Goal: Share content: Distribute website content to other platforms or users

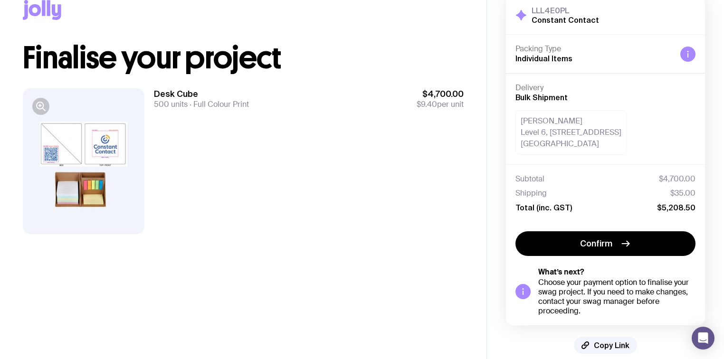
scroll to position [36, 0]
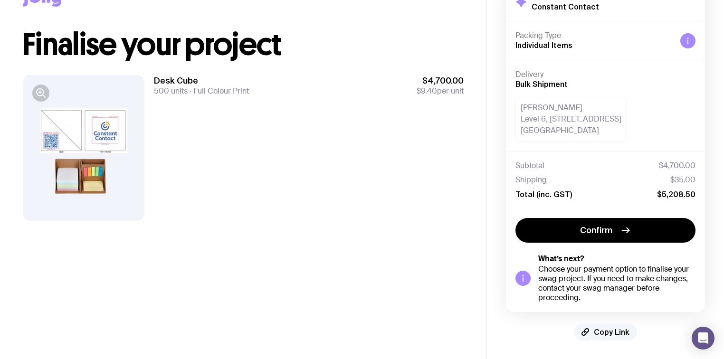
click at [610, 332] on span "Copy Link" at bounding box center [612, 331] width 36 height 9
click at [602, 330] on span "Copied!" at bounding box center [611, 331] width 28 height 9
click at [601, 334] on span "Copied!" at bounding box center [611, 331] width 28 height 9
click at [600, 330] on span "Copied!" at bounding box center [611, 331] width 28 height 9
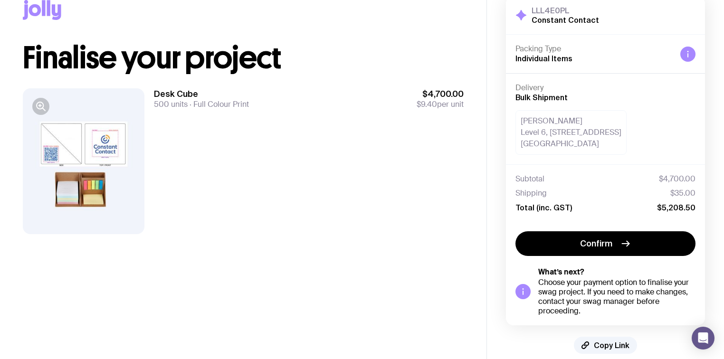
scroll to position [36, 0]
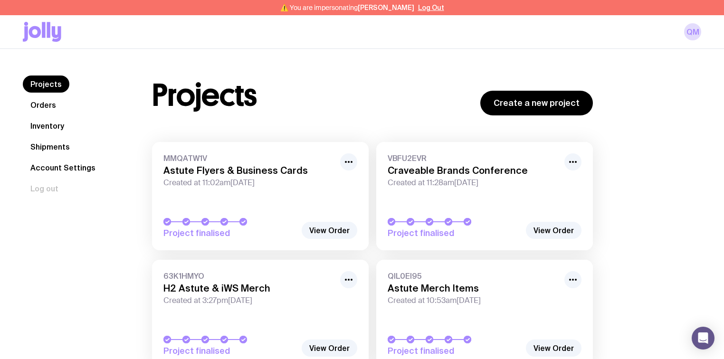
click at [56, 126] on link "Inventory" at bounding box center [47, 125] width 49 height 17
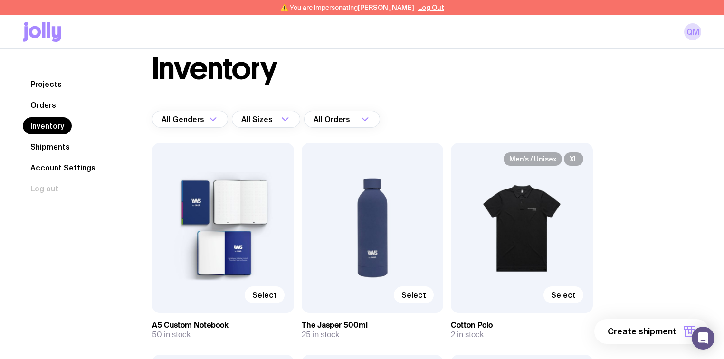
scroll to position [3, 0]
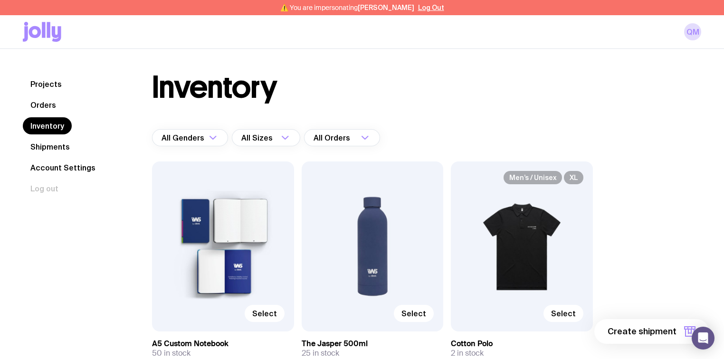
click at [62, 144] on link "Shipments" at bounding box center [50, 146] width 55 height 17
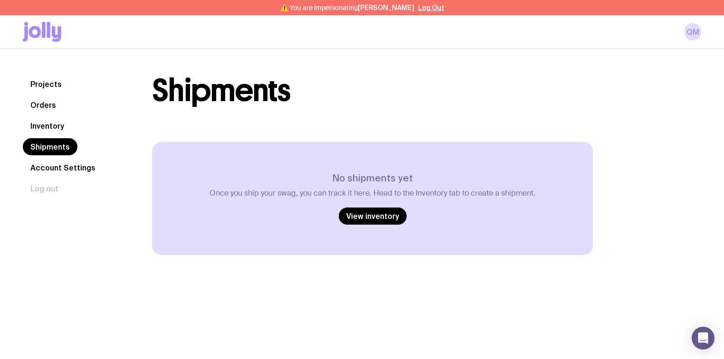
click at [51, 124] on link "Inventory" at bounding box center [47, 125] width 49 height 17
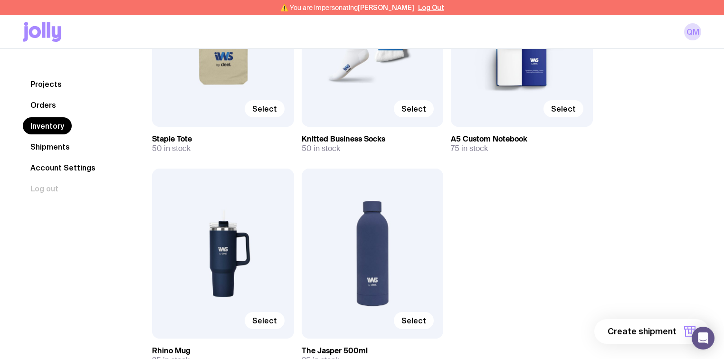
scroll to position [763, 0]
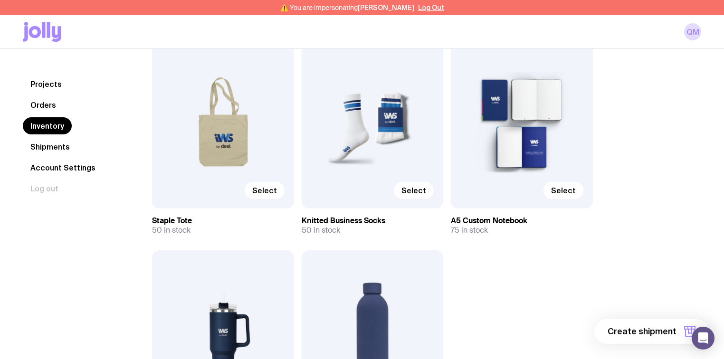
click at [50, 167] on link "Account Settings" at bounding box center [63, 167] width 80 height 17
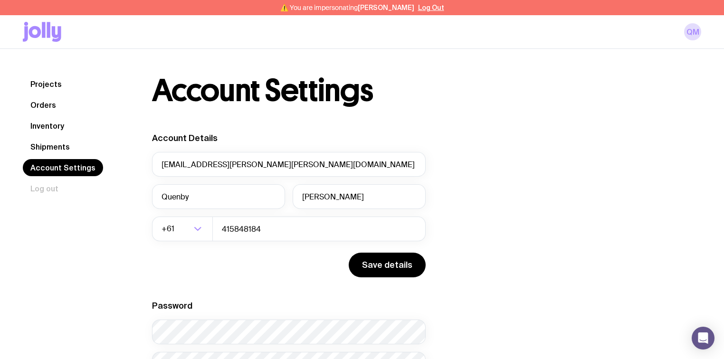
click at [40, 85] on link "Projects" at bounding box center [46, 83] width 47 height 17
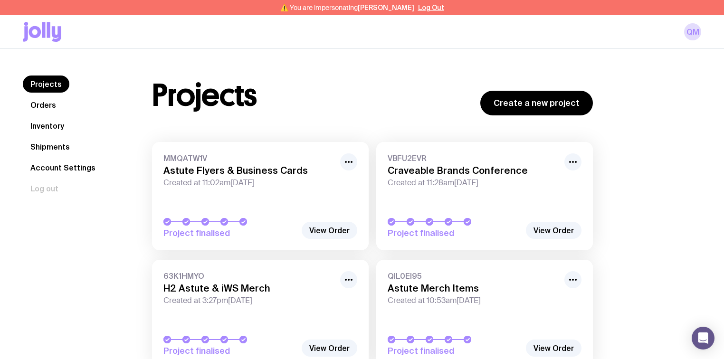
click at [43, 128] on link "Inventory" at bounding box center [47, 125] width 49 height 17
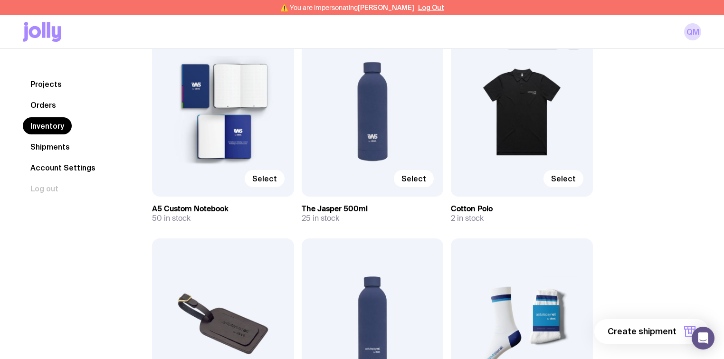
scroll to position [152, 0]
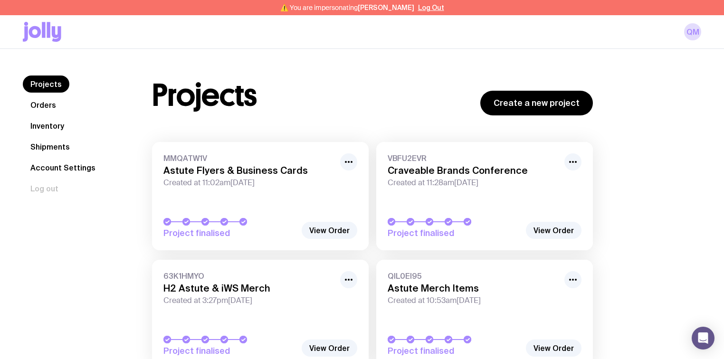
click at [60, 127] on link "Inventory" at bounding box center [47, 125] width 49 height 17
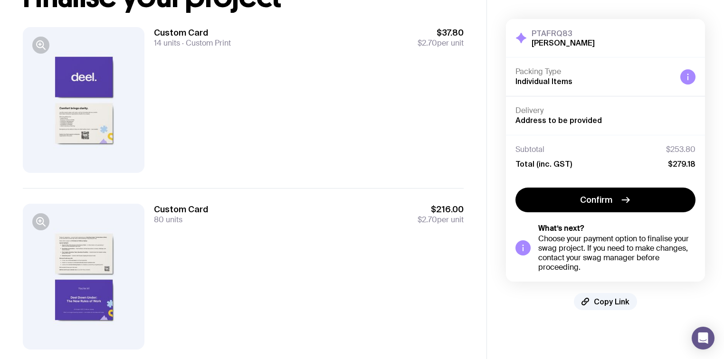
scroll to position [109, 0]
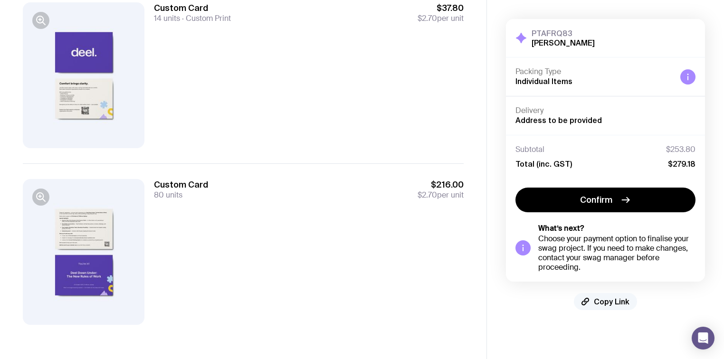
click at [612, 303] on span "Copy Link" at bounding box center [612, 301] width 36 height 9
click at [589, 302] on button "Copy Link" at bounding box center [605, 301] width 63 height 17
click at [594, 302] on button "Copied!" at bounding box center [605, 301] width 56 height 17
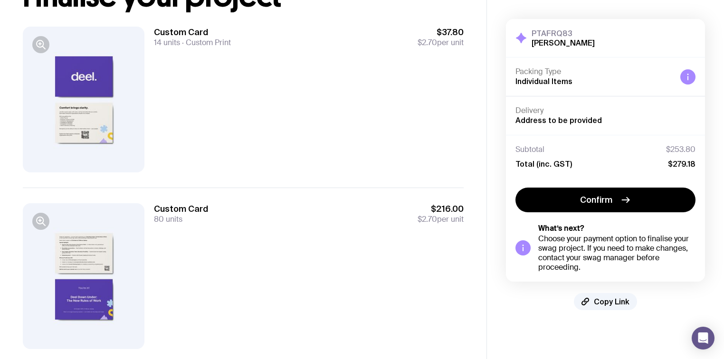
scroll to position [71, 0]
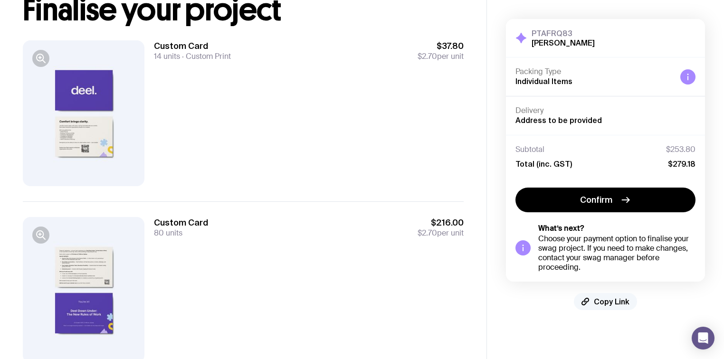
click at [613, 302] on span "Copy Link" at bounding box center [612, 301] width 36 height 9
click at [614, 299] on span "Copied!" at bounding box center [611, 301] width 28 height 9
click at [613, 300] on span "Copied!" at bounding box center [611, 301] width 28 height 9
click at [595, 302] on button "Copied!" at bounding box center [605, 301] width 56 height 17
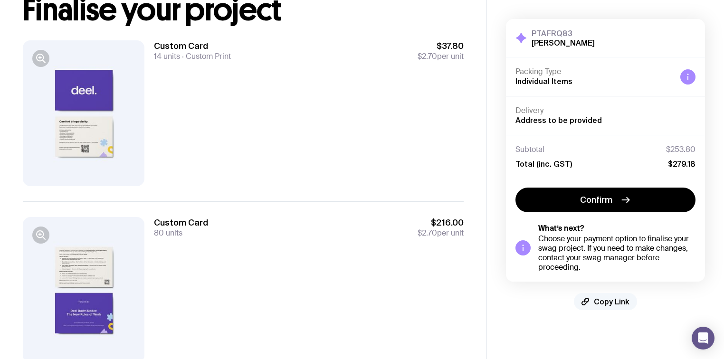
click at [619, 303] on span "Copy Link" at bounding box center [612, 301] width 36 height 9
click at [616, 302] on span "Copied!" at bounding box center [611, 301] width 28 height 9
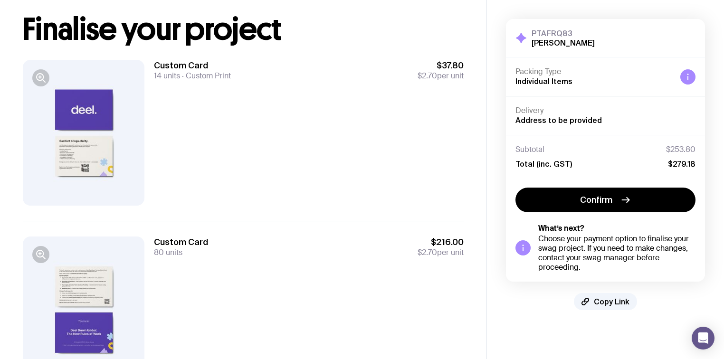
scroll to position [76, 0]
